Goal: Task Accomplishment & Management: Use online tool/utility

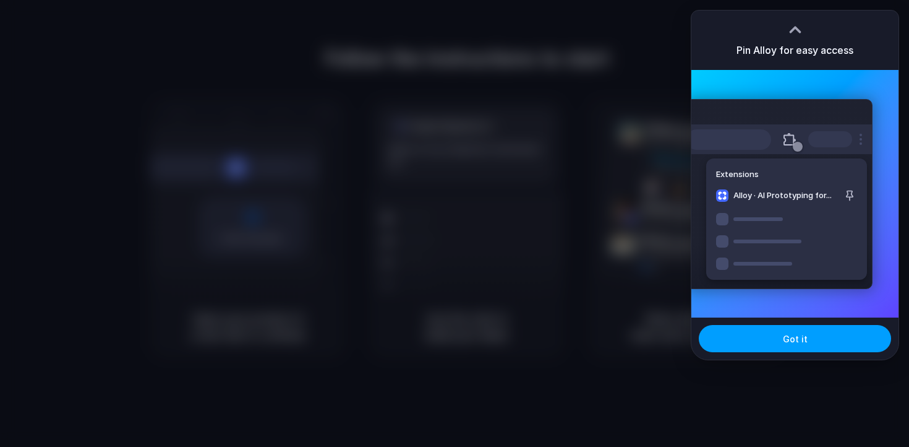
click at [778, 338] on button "Got it" at bounding box center [795, 338] width 192 height 27
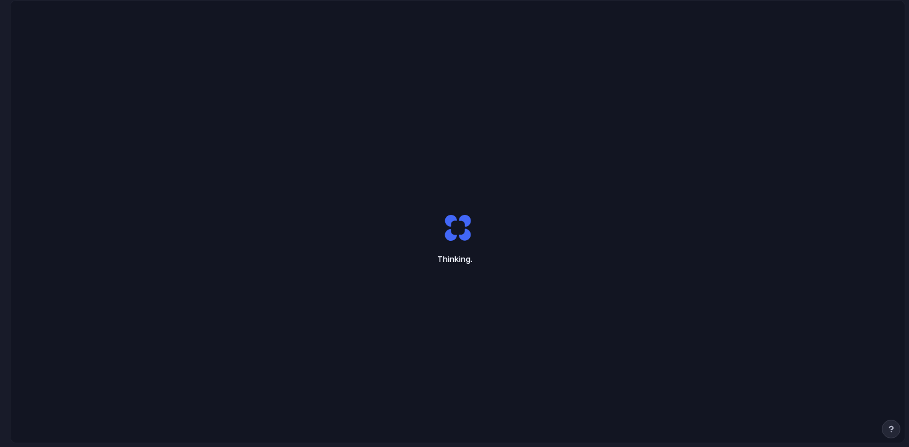
scroll to position [246, 0]
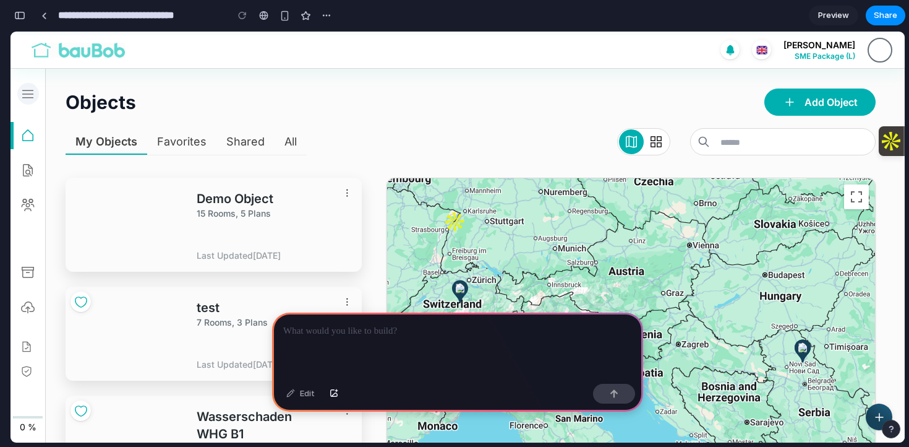
click at [30, 93] on icon "button" at bounding box center [27, 94] width 15 height 15
click at [24, 97] on icon "button" at bounding box center [27, 93] width 11 height 7
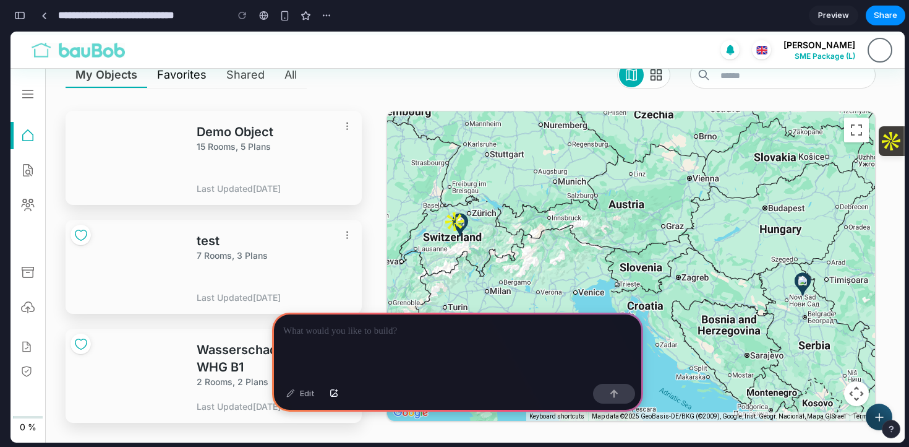
click at [180, 80] on div "Favorites" at bounding box center [182, 74] width 70 height 27
click at [332, 328] on p at bounding box center [457, 331] width 349 height 15
click at [278, 18] on button "button" at bounding box center [284, 15] width 19 height 19
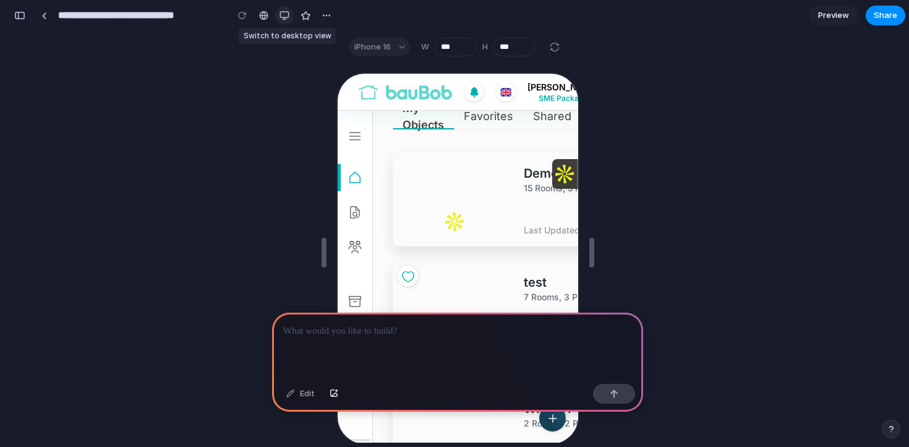
click at [282, 20] on button "button" at bounding box center [284, 15] width 19 height 19
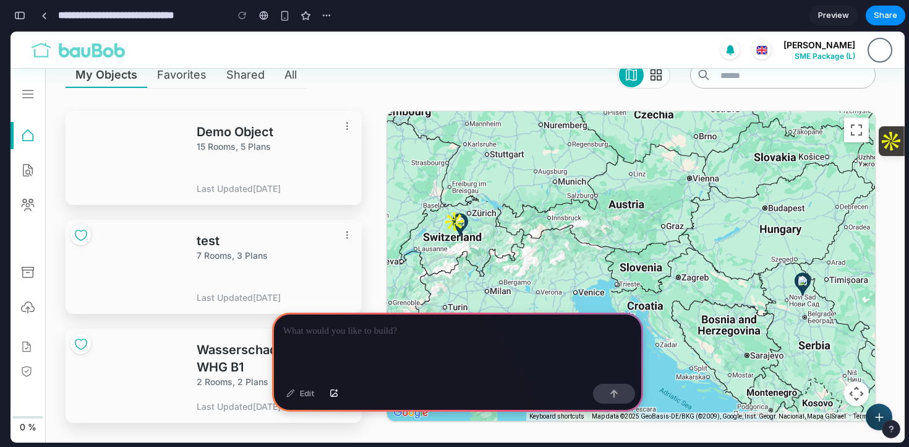
scroll to position [0, 0]
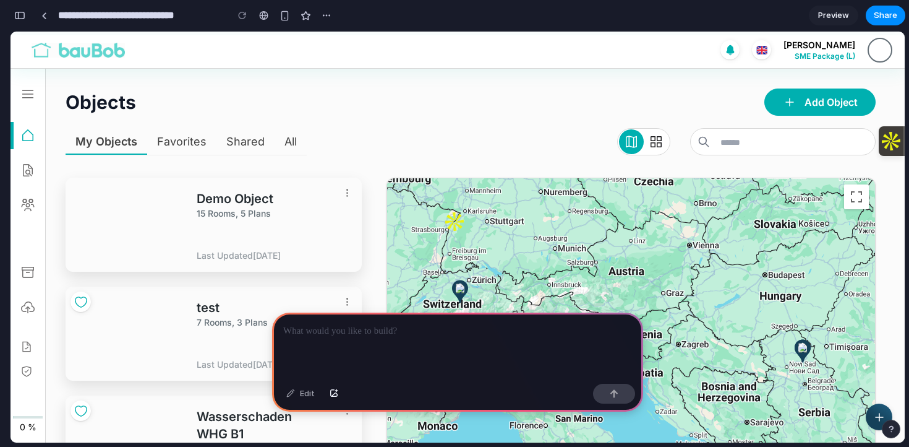
drag, startPoint x: 902, startPoint y: 147, endPoint x: 892, endPoint y: 201, distance: 55.3
drag, startPoint x: 888, startPoint y: 137, endPoint x: 889, endPoint y: 234, distance: 97.7
click at [889, 234] on body "Notifications No notifications yet English German French Italian Spanish Bogdan…" at bounding box center [458, 237] width 894 height 411
